Goal: Ask a question

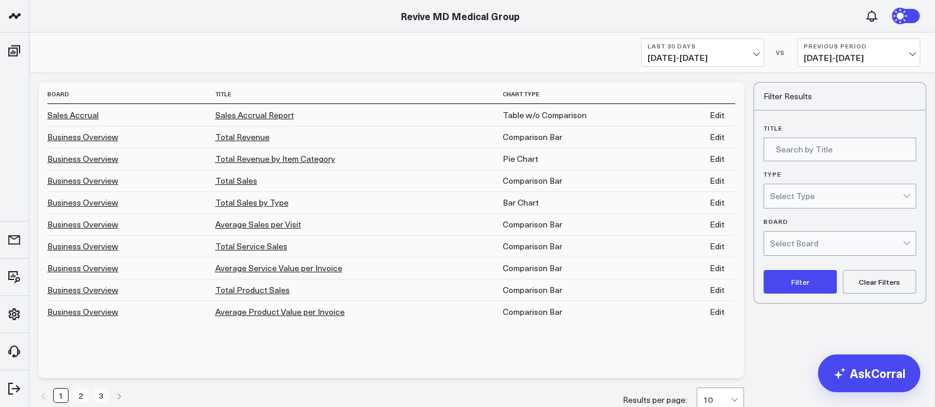
click at [747, 53] on span "[DATE] - [DATE]" at bounding box center [702, 57] width 110 height 9
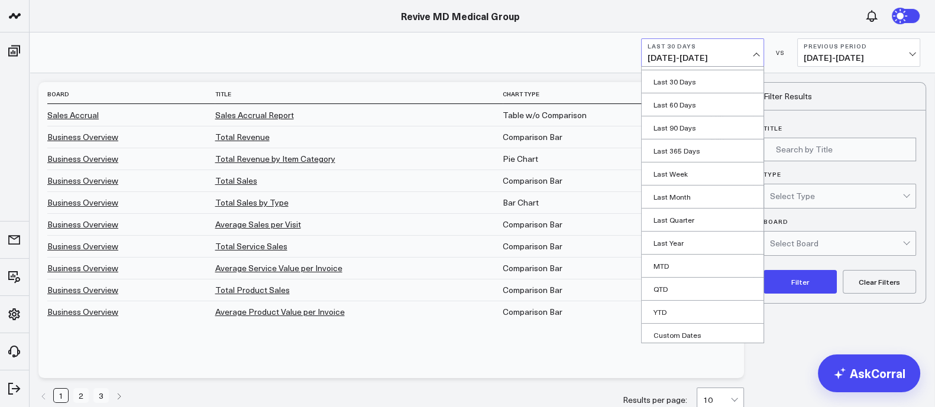
scroll to position [44, 0]
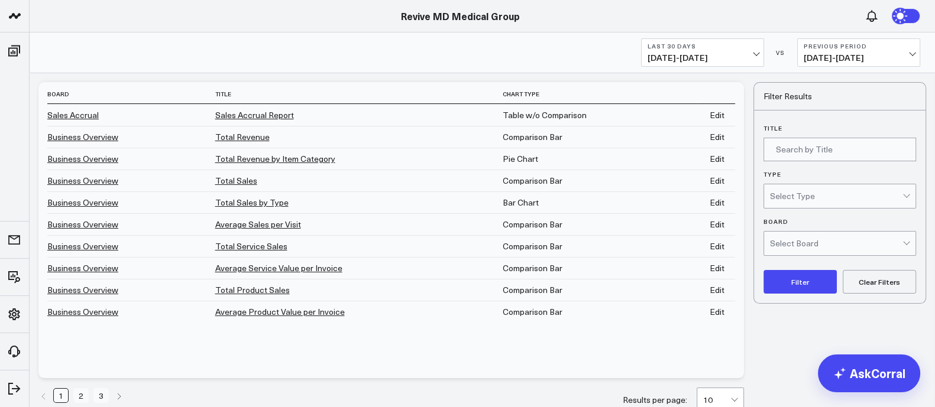
click at [747, 61] on span "[DATE] - [DATE]" at bounding box center [859, 57] width 110 height 9
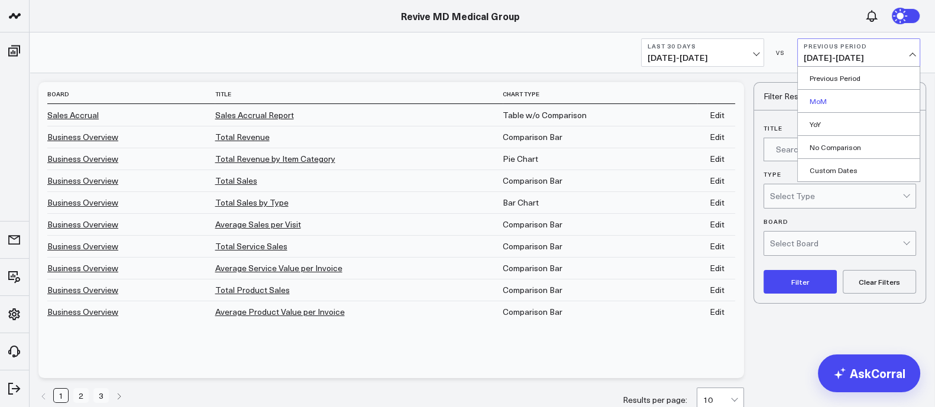
click at [747, 105] on link "MoM" at bounding box center [859, 101] width 122 height 22
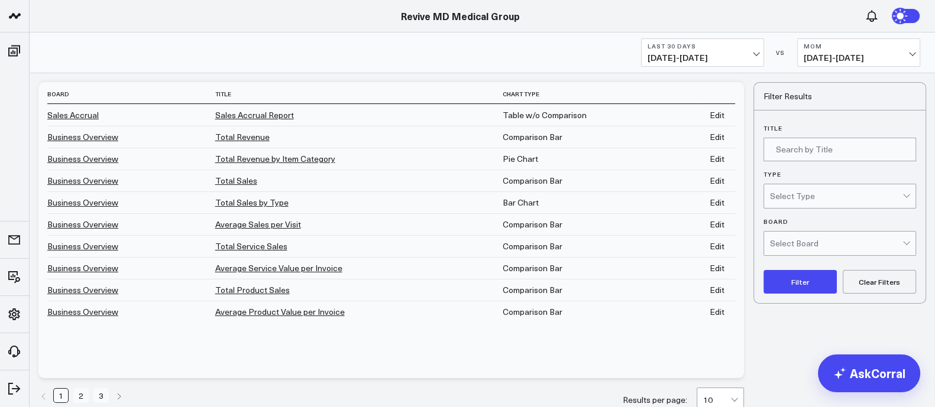
click at [747, 53] on span "[DATE] - [DATE]" at bounding box center [702, 57] width 110 height 9
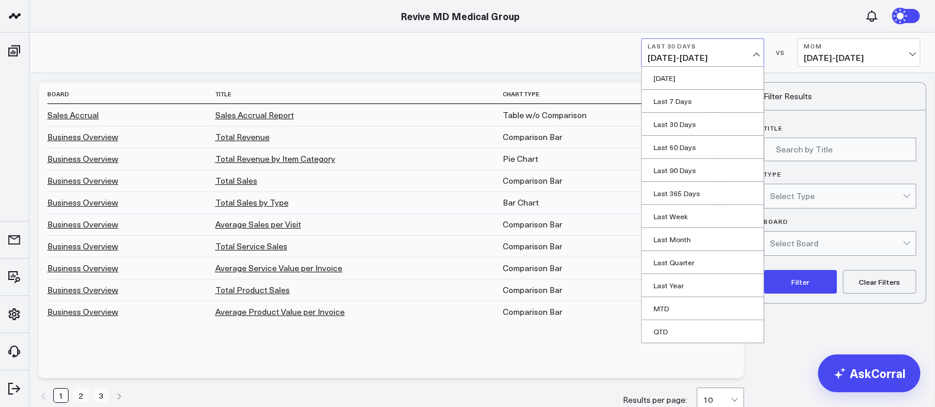
click at [747, 54] on span "[DATE] - [DATE]" at bounding box center [859, 57] width 110 height 9
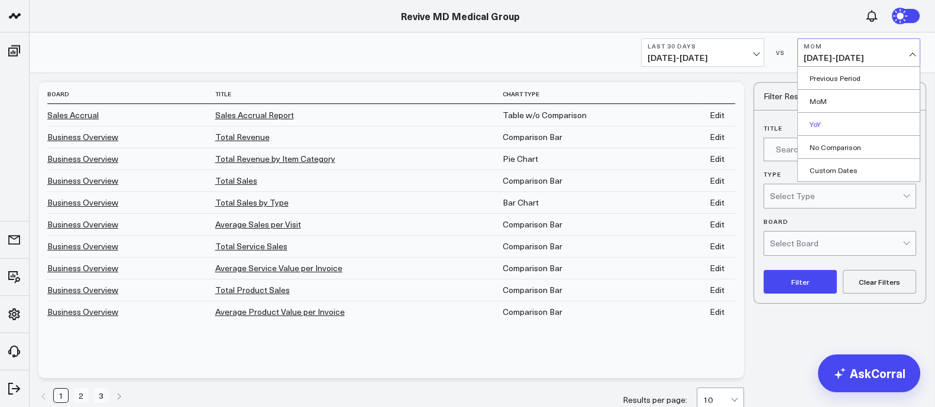
click at [747, 123] on link "YoY" at bounding box center [859, 124] width 122 height 22
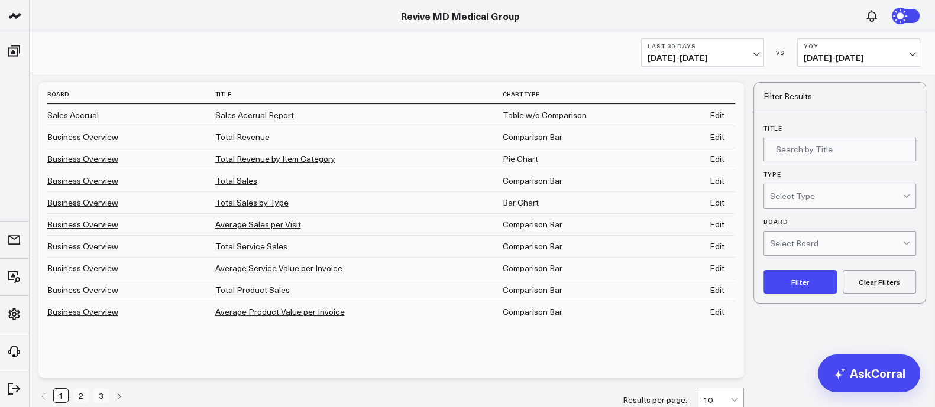
click at [747, 53] on span "[DATE] - [DATE]" at bounding box center [859, 57] width 110 height 9
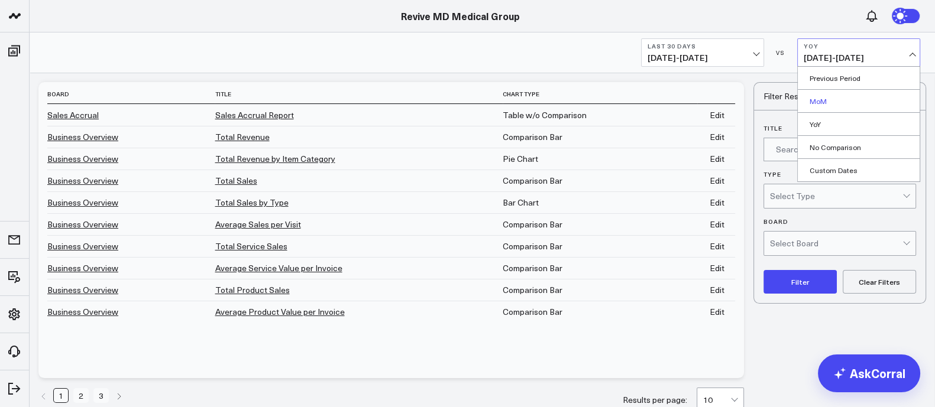
click at [747, 105] on link "MoM" at bounding box center [859, 101] width 122 height 22
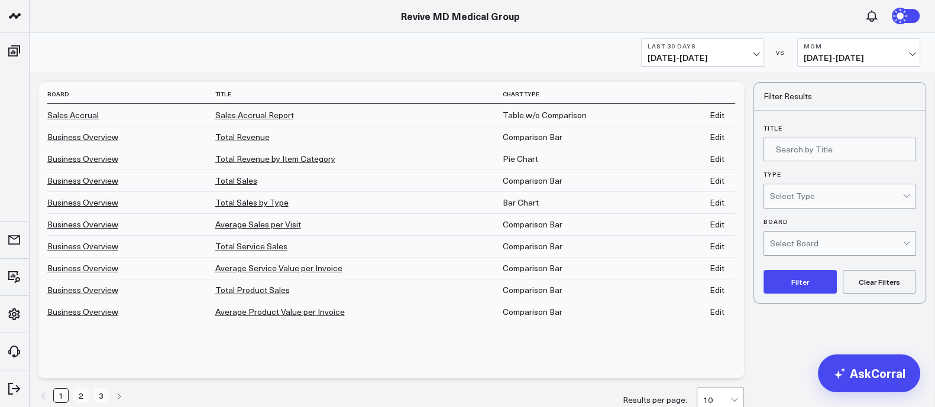
click at [747, 57] on span "[DATE] - [DATE]" at bounding box center [859, 57] width 110 height 9
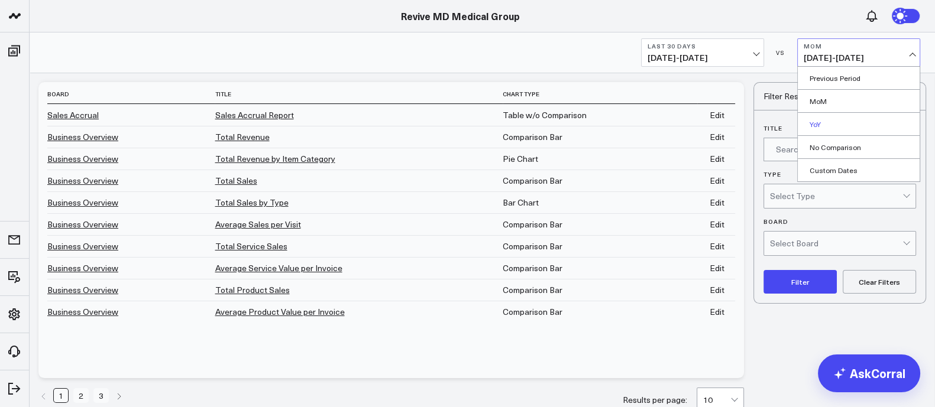
click at [747, 118] on link "YoY" at bounding box center [859, 124] width 122 height 22
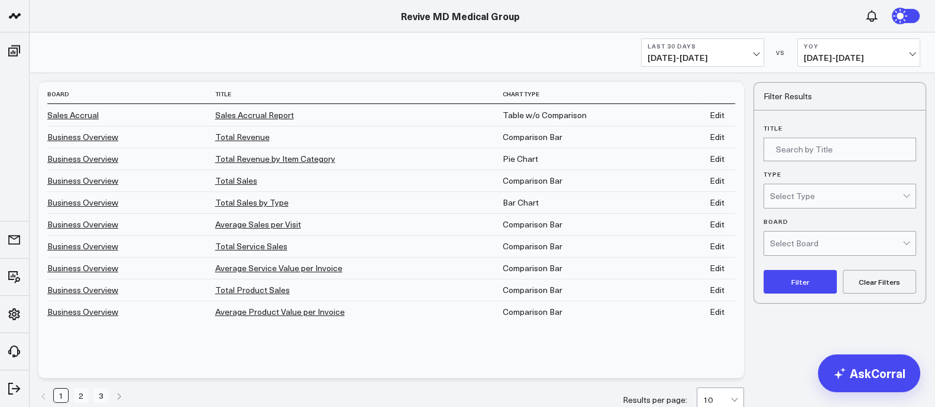
click at [747, 55] on span "[DATE] - [DATE]" at bounding box center [702, 57] width 110 height 9
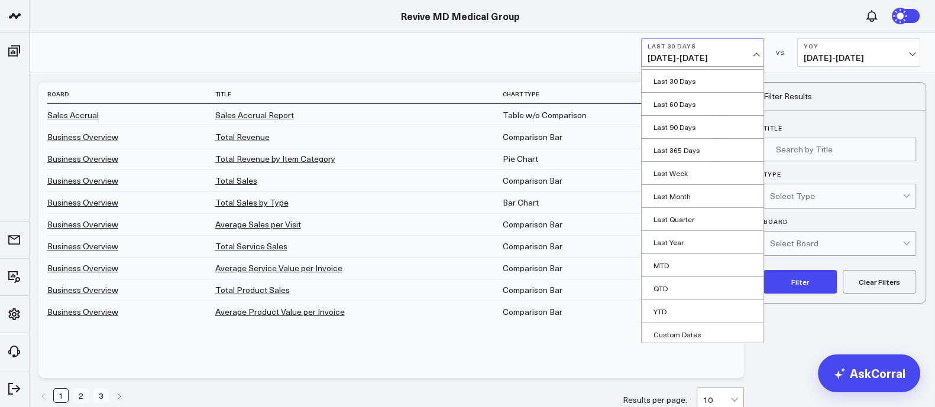
scroll to position [44, 0]
click at [673, 267] on link "MTD" at bounding box center [703, 264] width 122 height 22
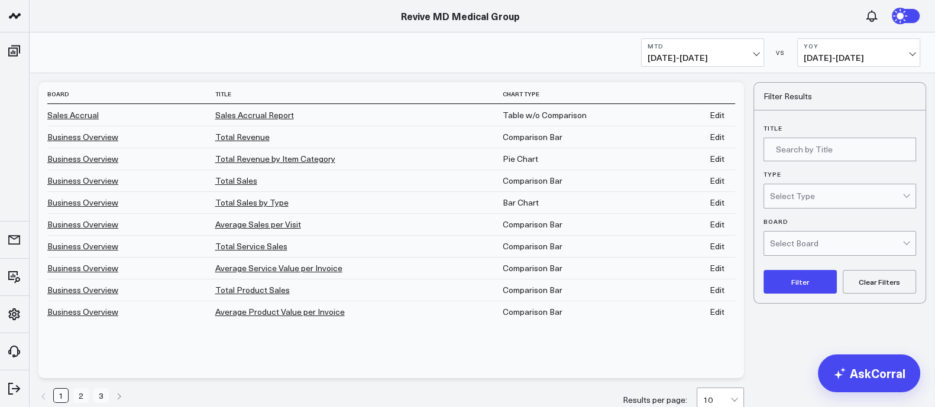
click at [747, 53] on span "[DATE] - [DATE]" at bounding box center [859, 57] width 110 height 9
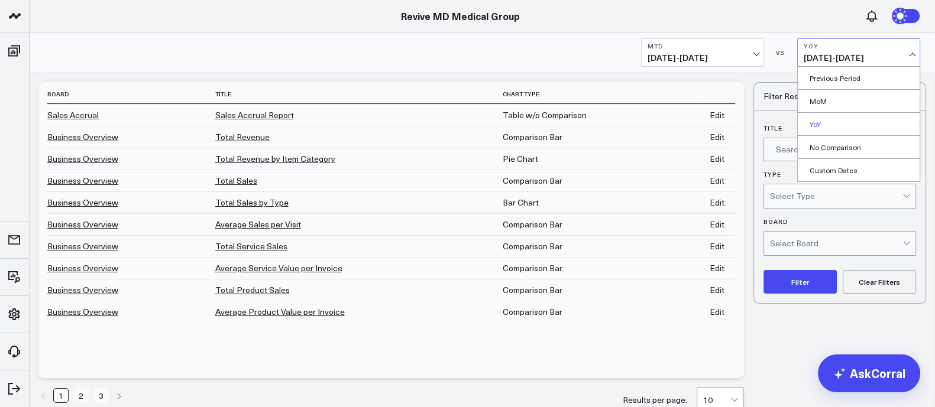
click at [747, 125] on link "YoY" at bounding box center [859, 124] width 122 height 22
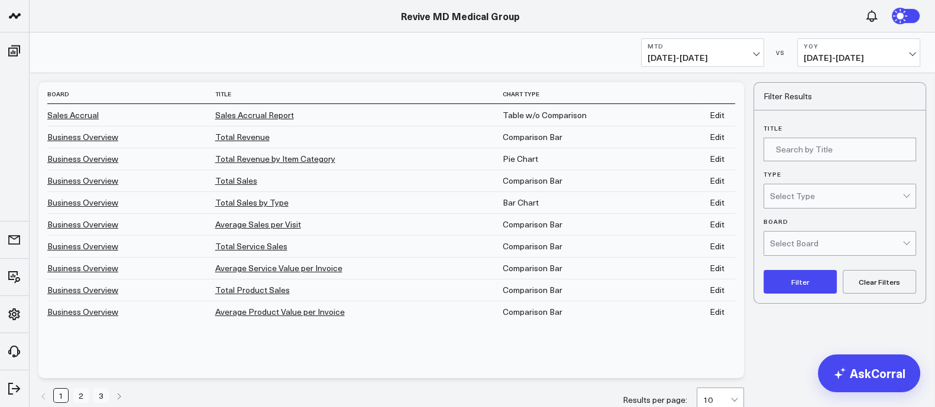
click at [747, 54] on span "[DATE] - [DATE]" at bounding box center [702, 57] width 110 height 9
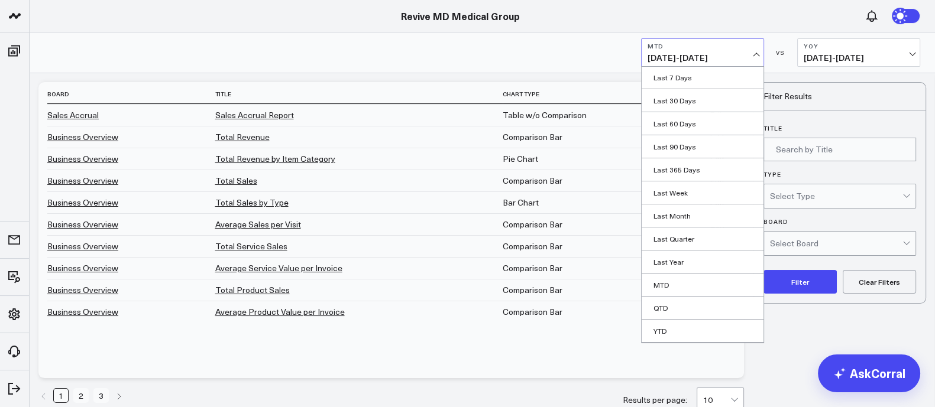
scroll to position [25, 0]
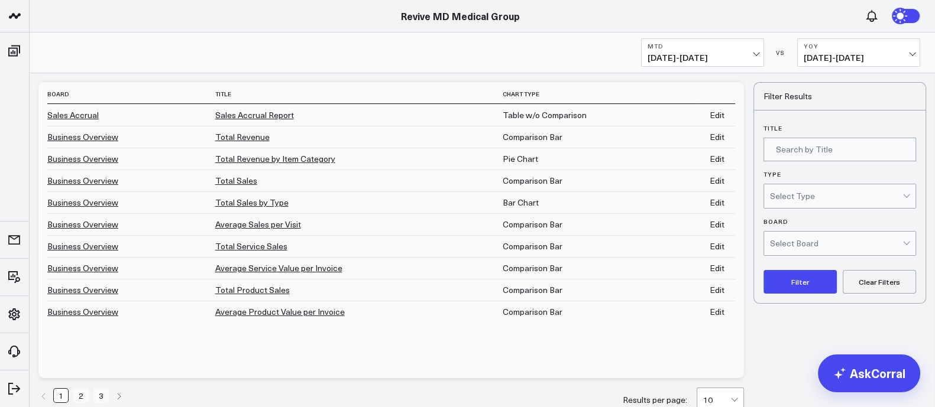
click at [747, 59] on span "[DATE] - [DATE]" at bounding box center [859, 57] width 110 height 9
click at [733, 48] on b "MTD" at bounding box center [702, 46] width 110 height 7
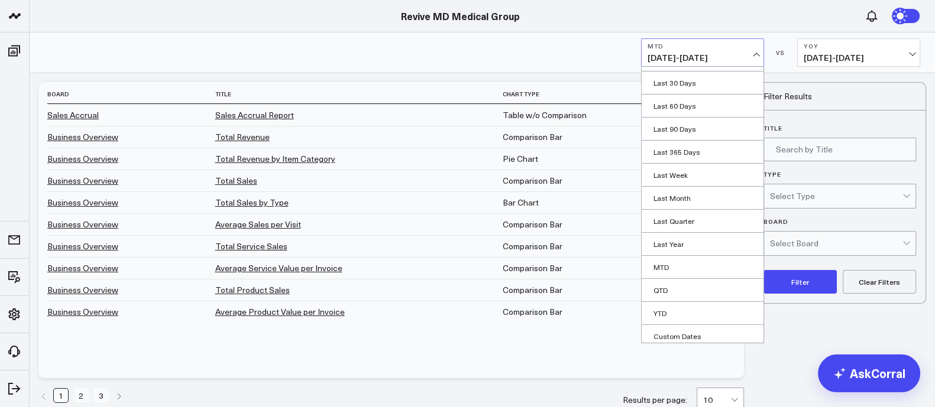
scroll to position [44, 0]
click at [663, 288] on link "QTD" at bounding box center [703, 287] width 122 height 22
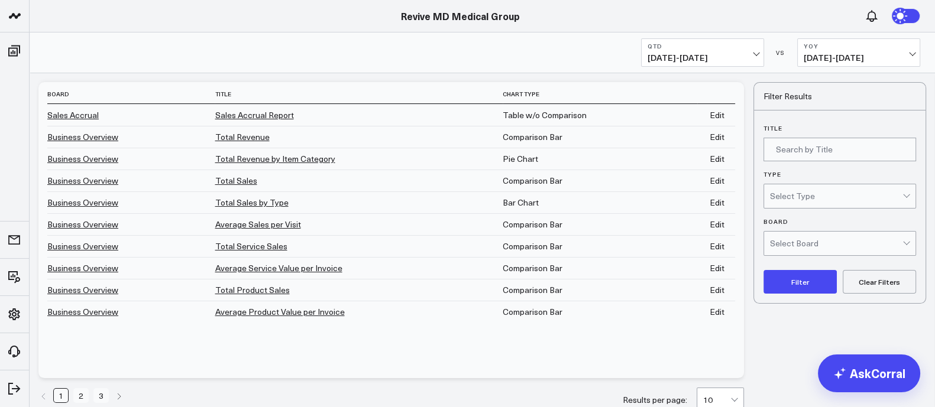
click at [121, 325] on icon "Next page" at bounding box center [118, 396] width 7 height 7
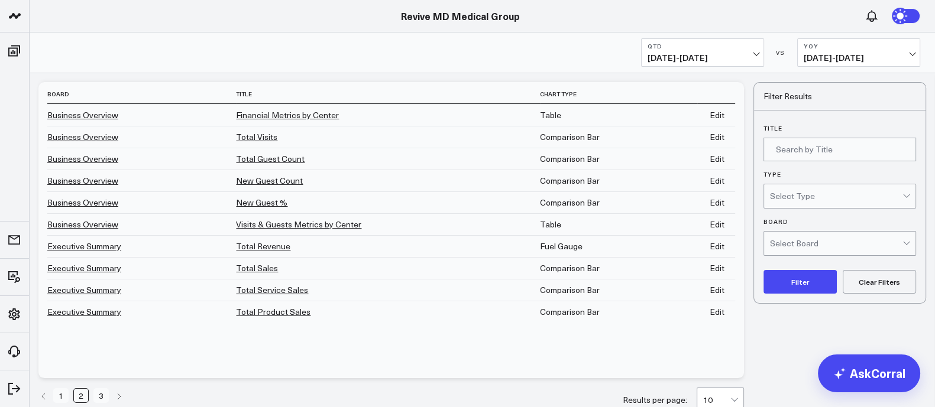
click at [270, 177] on link "New Guest Count" at bounding box center [269, 180] width 67 height 11
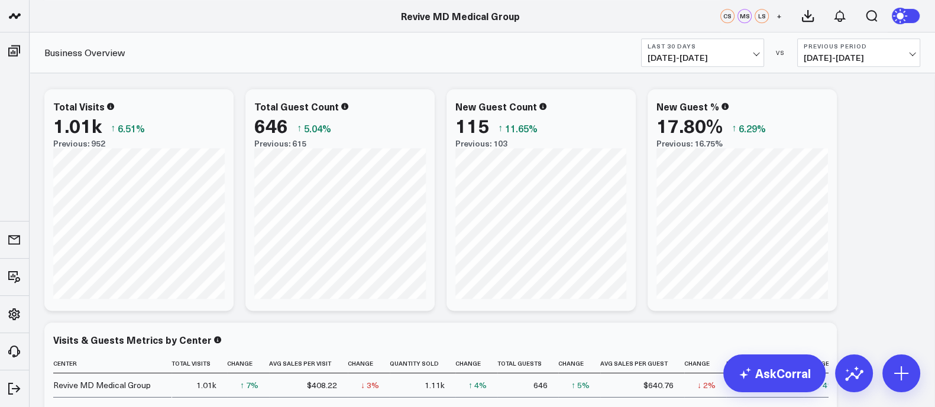
click at [688, 55] on span "[DATE] - [DATE]" at bounding box center [702, 57] width 110 height 9
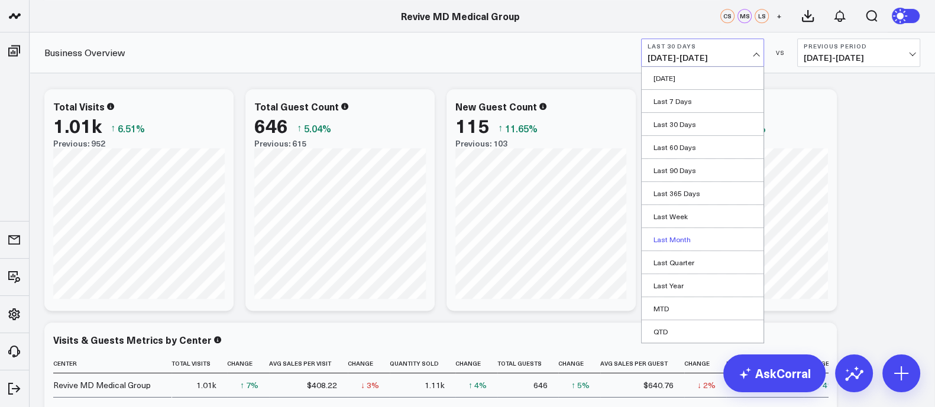
click at [700, 241] on link "Last Month" at bounding box center [703, 239] width 122 height 22
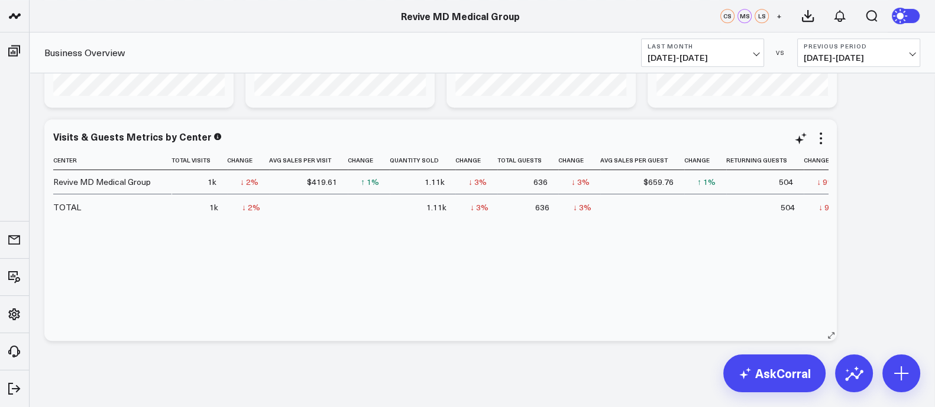
scroll to position [1213, 0]
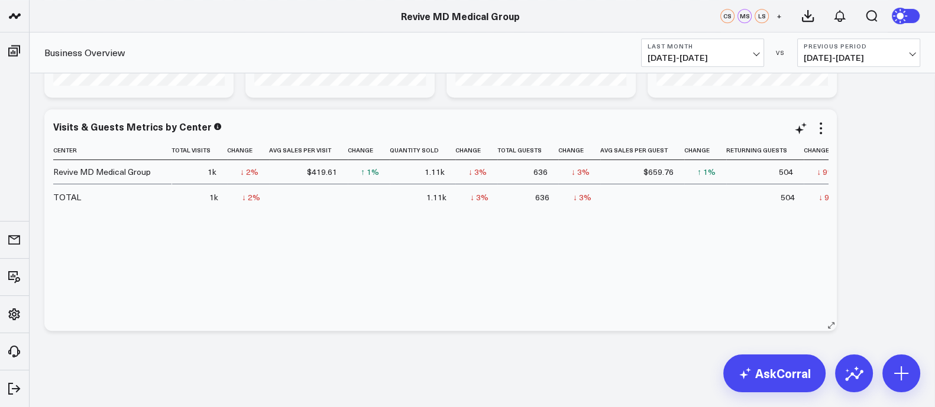
click at [213, 175] on div "1k" at bounding box center [212, 172] width 9 height 12
click at [772, 371] on link "AskCorral" at bounding box center [774, 374] width 102 height 38
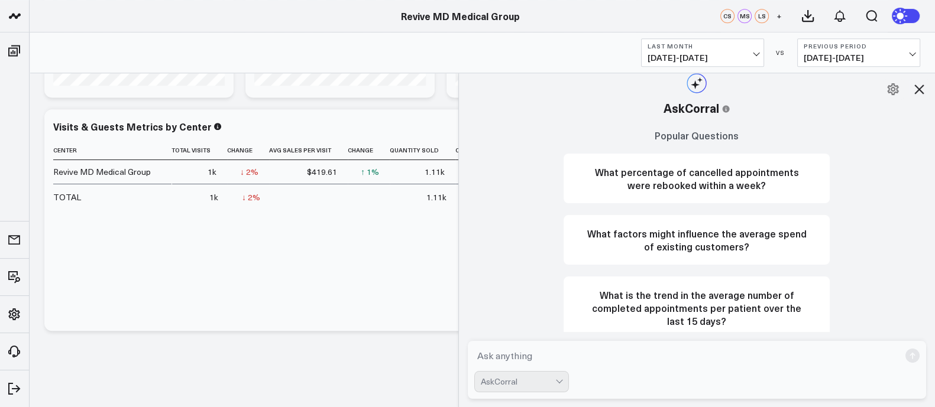
click at [537, 354] on textarea at bounding box center [687, 355] width 426 height 21
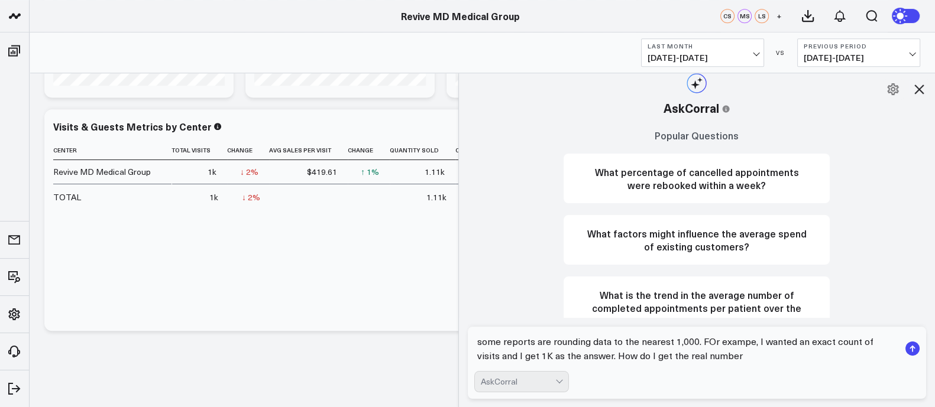
type textarea "some reports are rounding data to the nearest 1,000. FOr exampe, I wanted an ex…"
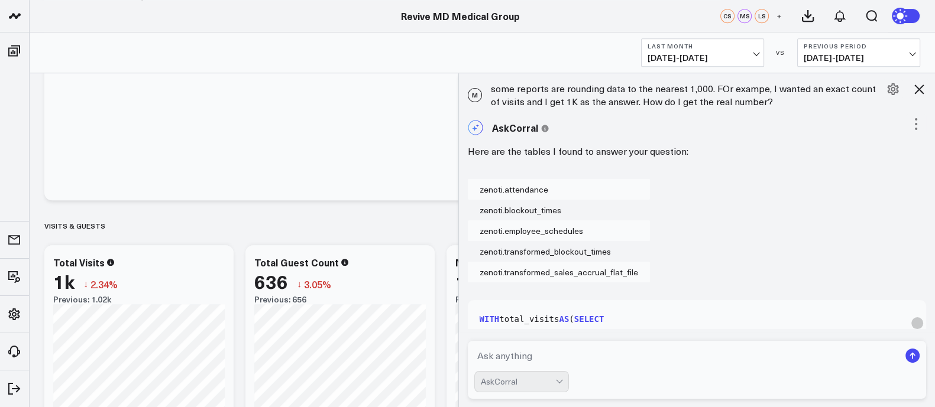
scroll to position [695, 0]
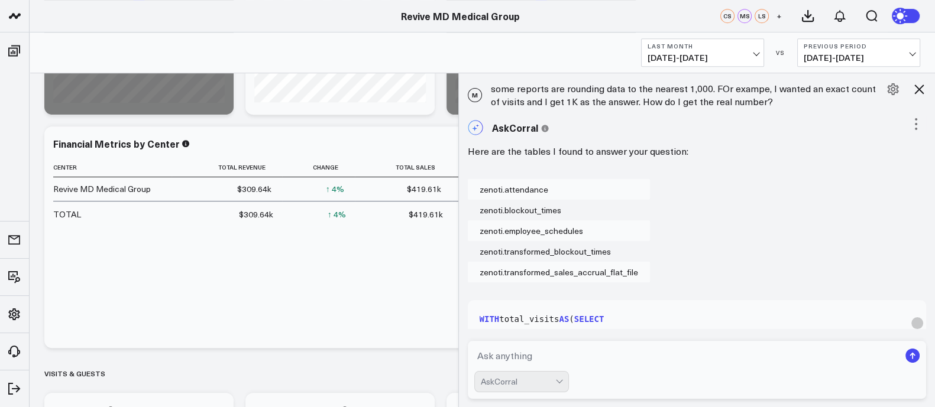
click at [733, 166] on div "Here are the tables I found to answer your question: zenoti.attendance zenoti.b…" at bounding box center [697, 211] width 459 height 141
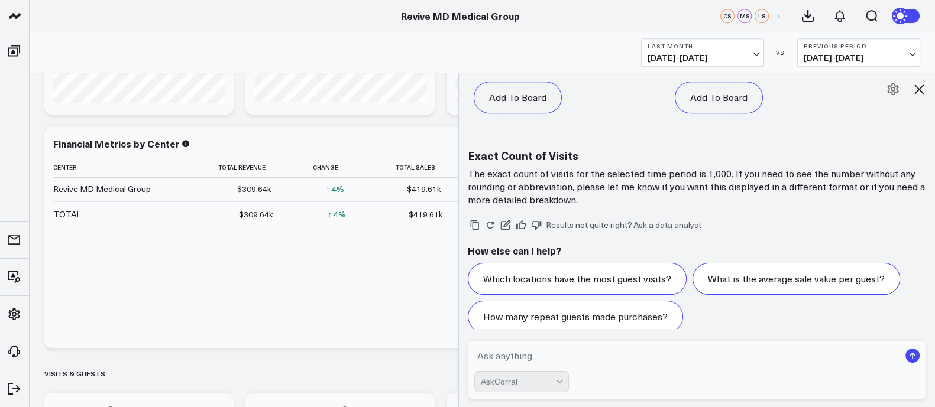
scroll to position [957, 0]
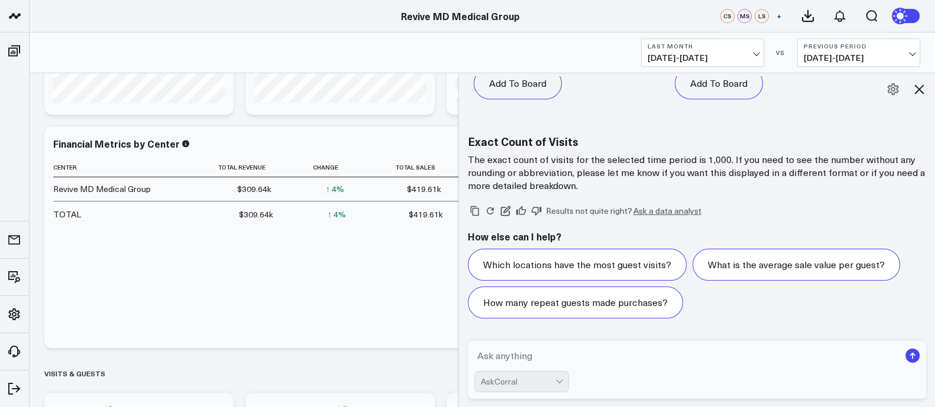
click at [541, 362] on textarea at bounding box center [687, 355] width 426 height 21
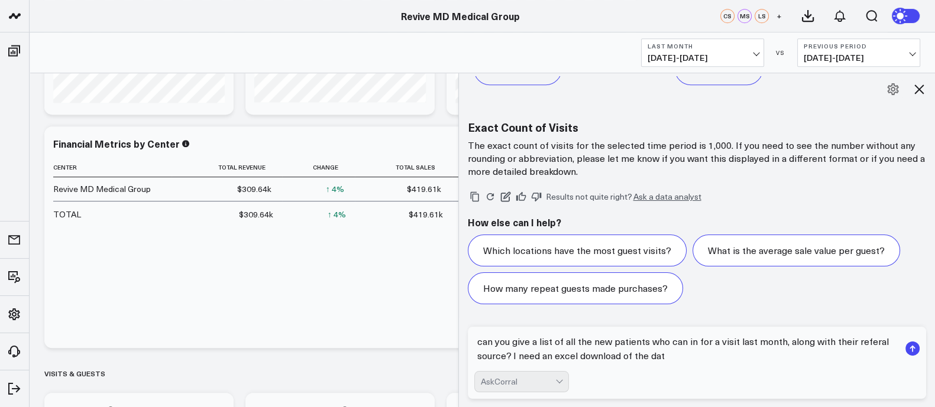
type textarea "can you give a list of all the new patients who can in for a visit last month, …"
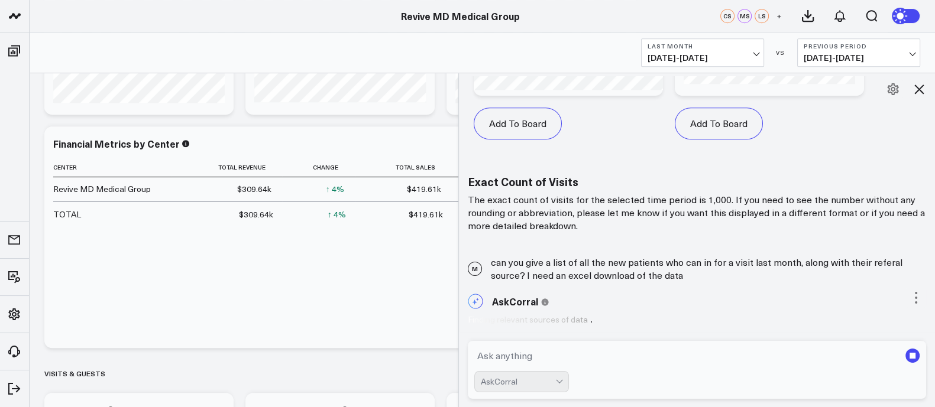
scroll to position [916, 0]
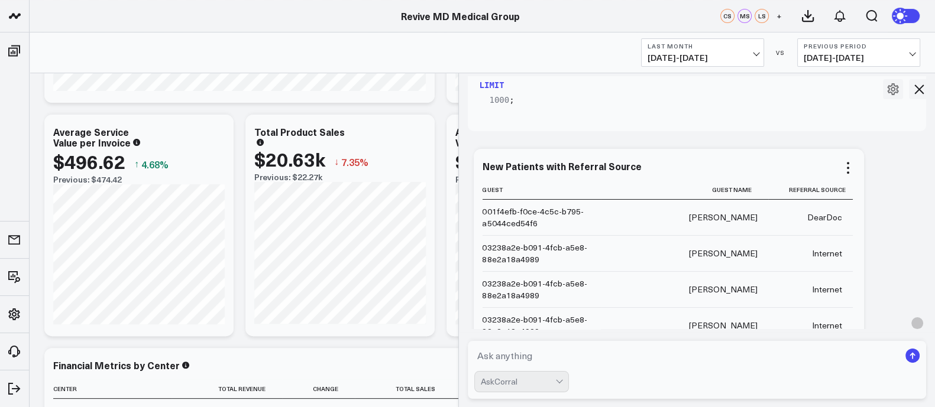
scroll to position [1513, 0]
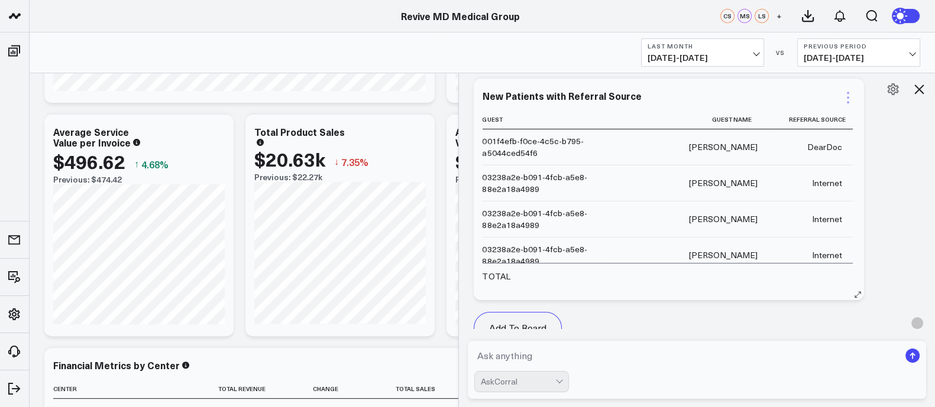
click at [849, 101] on icon at bounding box center [848, 102] width 2 height 2
click at [889, 144] on div "Add To Board Executive Summary Sales Accrual Business Overview Revenue by Hour …" at bounding box center [697, 217] width 459 height 289
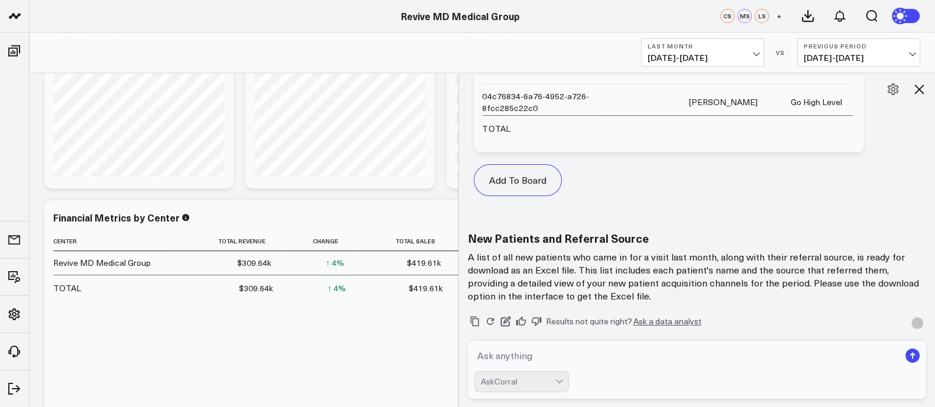
scroll to position [1735, 0]
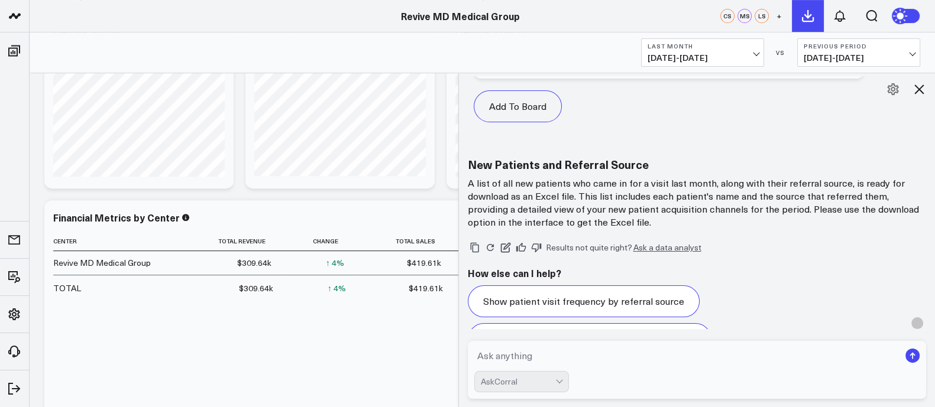
click at [809, 15] on icon at bounding box center [807, 16] width 11 height 11
click at [893, 90] on icon at bounding box center [892, 89] width 11 height 12
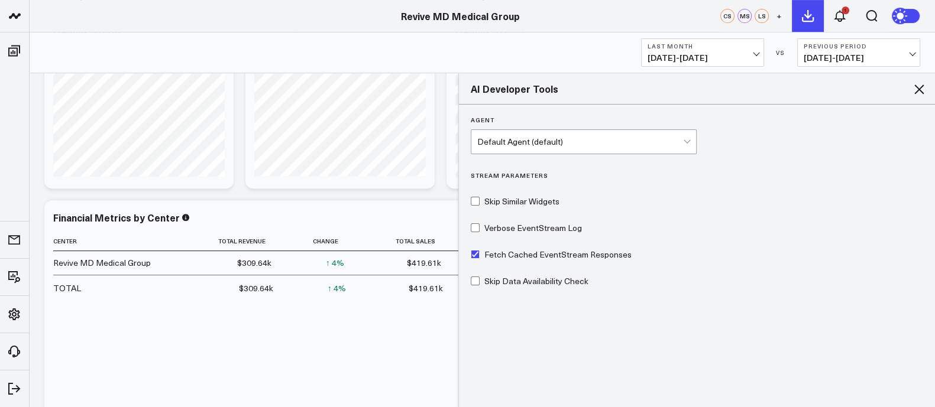
click at [810, 20] on icon at bounding box center [808, 16] width 14 height 14
click at [663, 192] on div "Agent Default Agent (default) Stream Parameters Skip Similar Widgets Verbose Ev…" at bounding box center [697, 255] width 477 height 301
click at [841, 17] on icon at bounding box center [840, 16] width 14 height 14
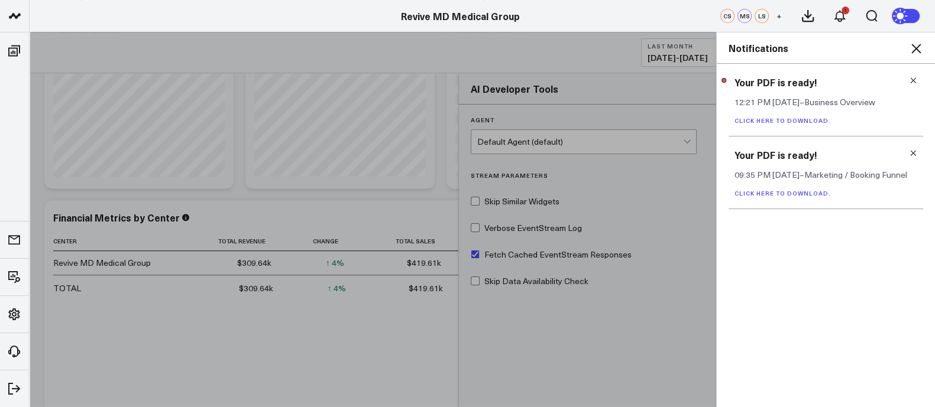
click at [773, 118] on link "Click here to download." at bounding box center [782, 120] width 96 height 8
